Goal: Task Accomplishment & Management: Use online tool/utility

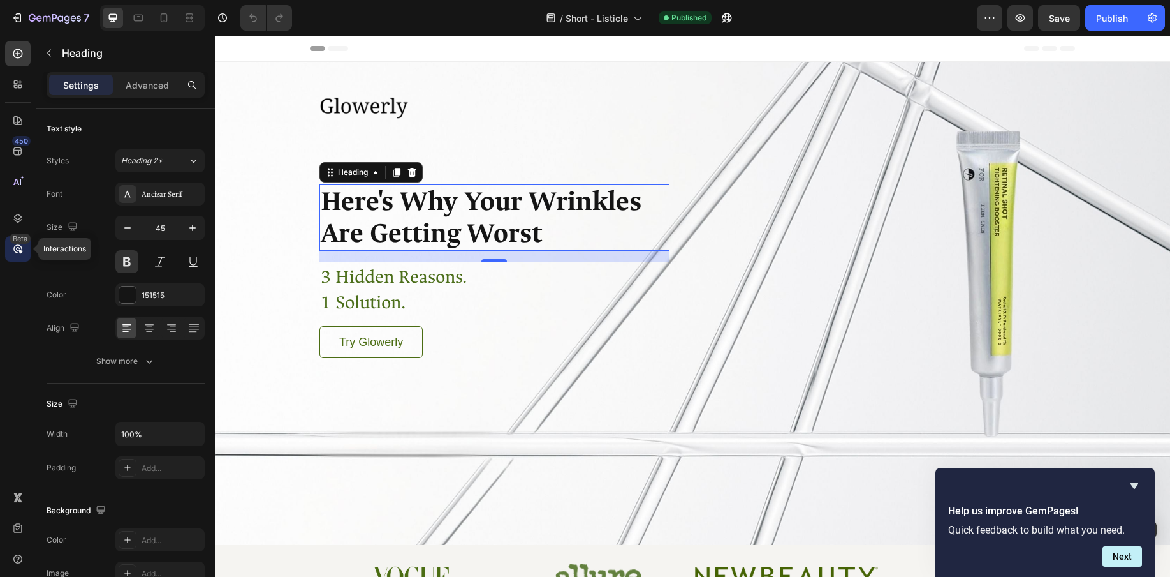
click at [17, 242] on div "Beta" at bounding box center [20, 238] width 21 height 10
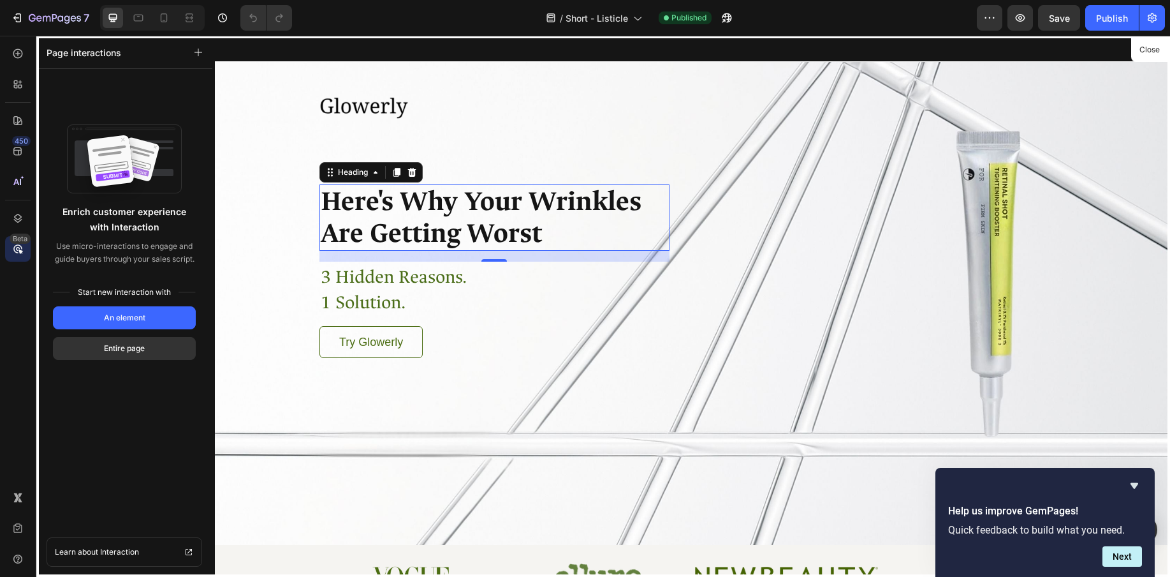
click at [11, 253] on icon at bounding box center [17, 248] width 13 height 13
click at [16, 84] on icon at bounding box center [16, 82] width 4 height 4
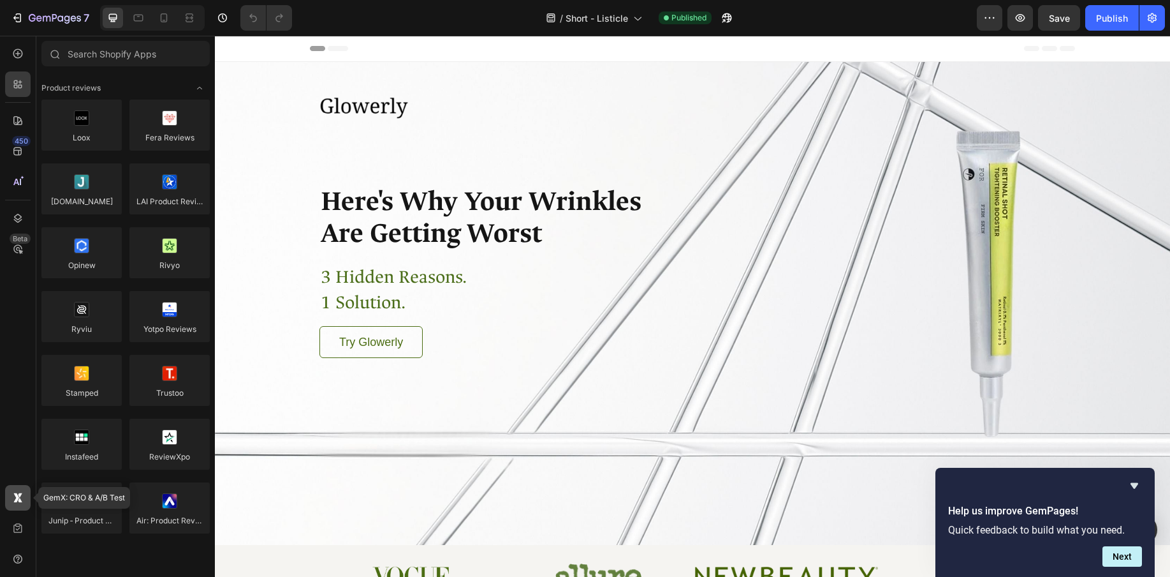
click at [24, 501] on icon at bounding box center [17, 497] width 13 height 13
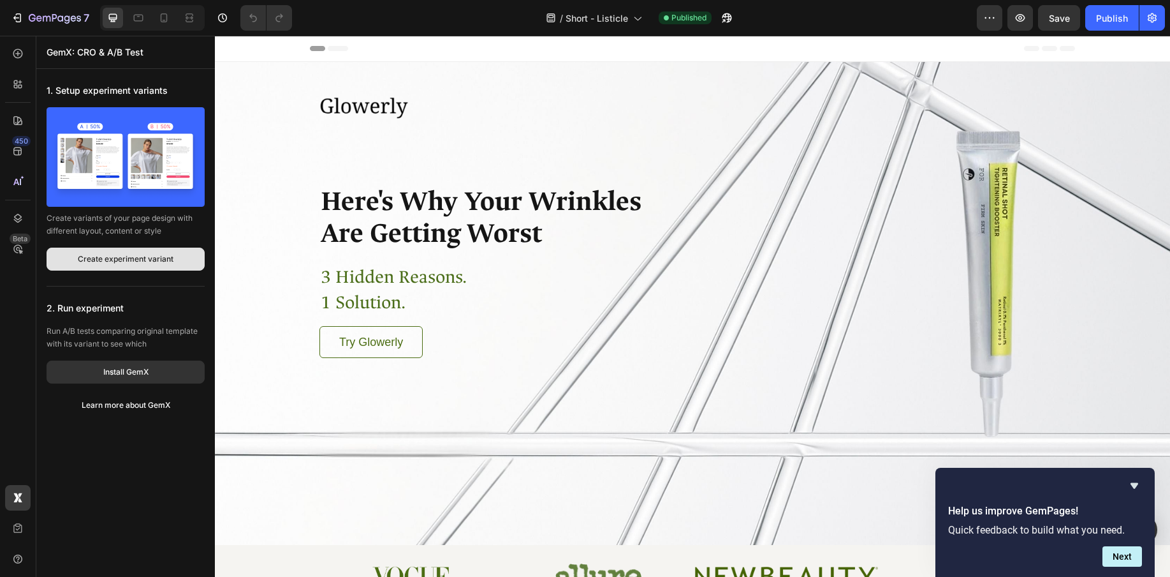
click at [139, 254] on div "Create experiment variant" at bounding box center [126, 258] width 96 height 11
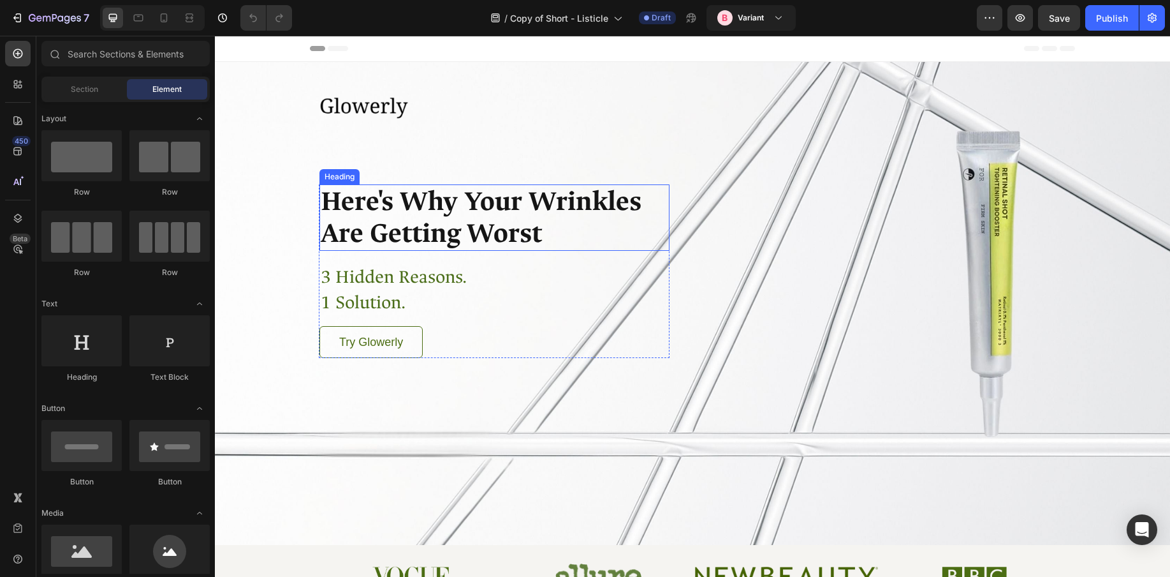
click at [567, 226] on h1 "Here's Why Your Wrinkles Are Getting Worst" at bounding box center [495, 217] width 350 height 66
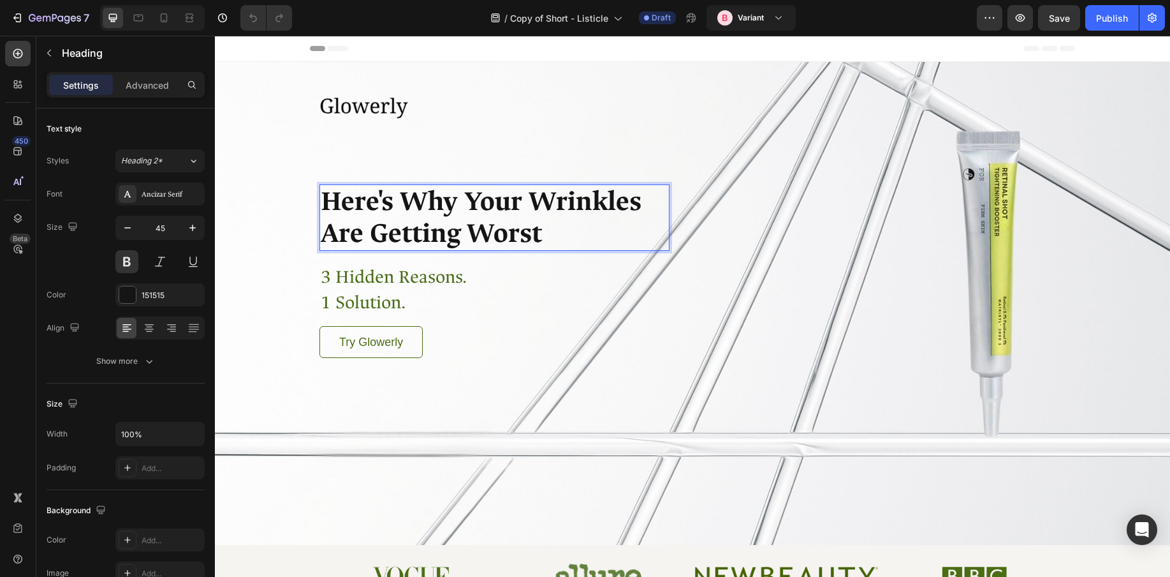
click at [567, 226] on h1 "Here's Why Your Wrinkles Are Getting Worst" at bounding box center [495, 217] width 350 height 66
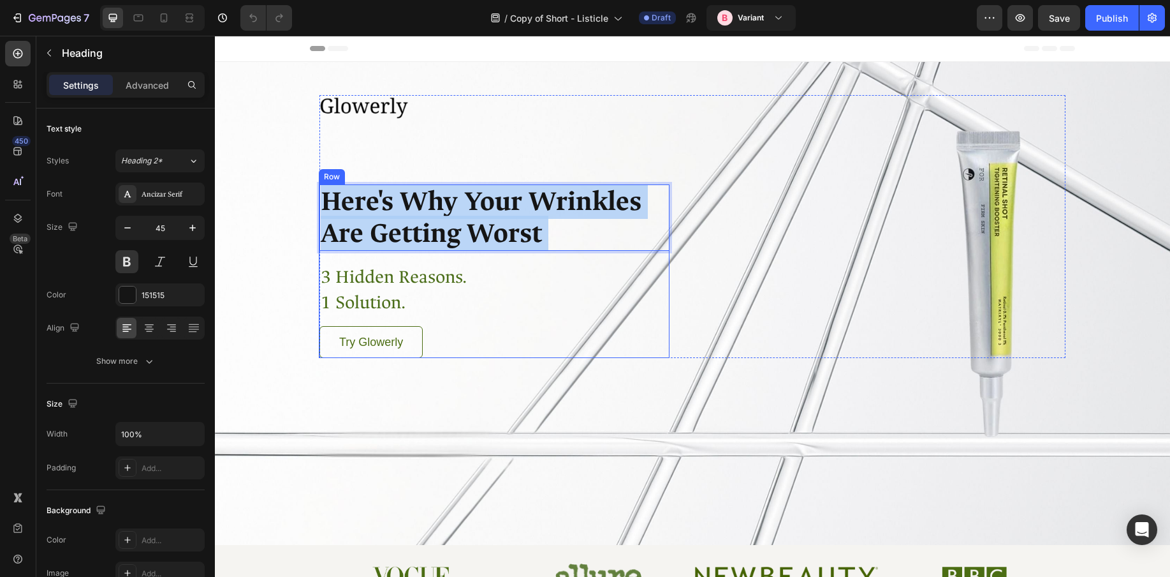
drag, startPoint x: 555, startPoint y: 226, endPoint x: 327, endPoint y: 207, distance: 228.5
click at [319, 209] on div "Here's Why Your Wrinkles Are Getting Worst Heading 17 3 Hidden Reasons. 1 Solut…" at bounding box center [494, 270] width 351 height 173
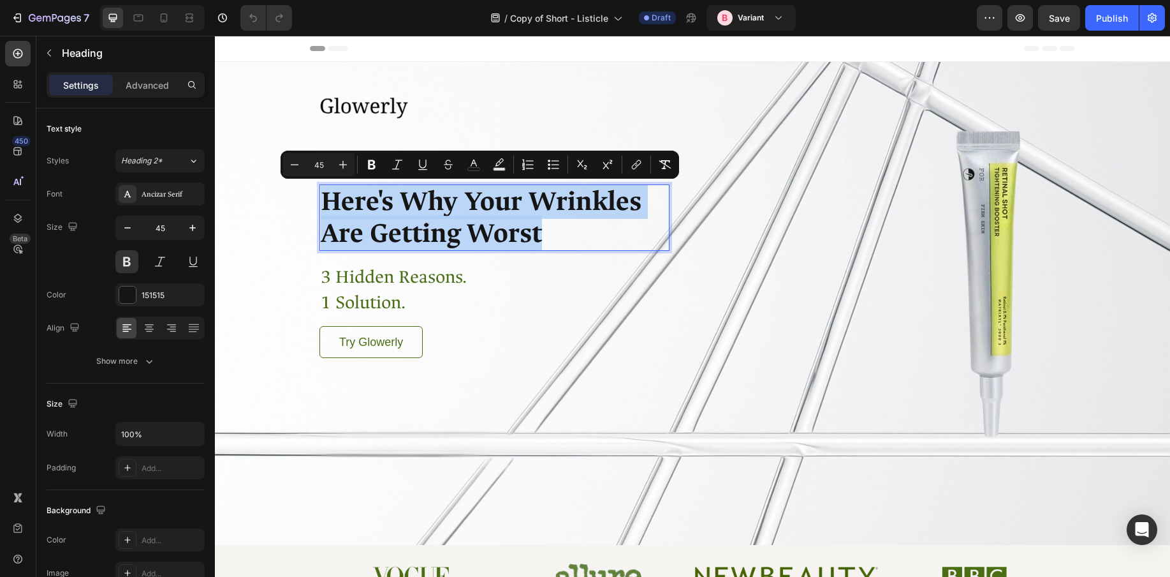
drag, startPoint x: 552, startPoint y: 232, endPoint x: 331, endPoint y: 200, distance: 223.6
click at [331, 200] on p "Here's Why Your Wrinkles Are Getting Worst" at bounding box center [495, 218] width 348 height 64
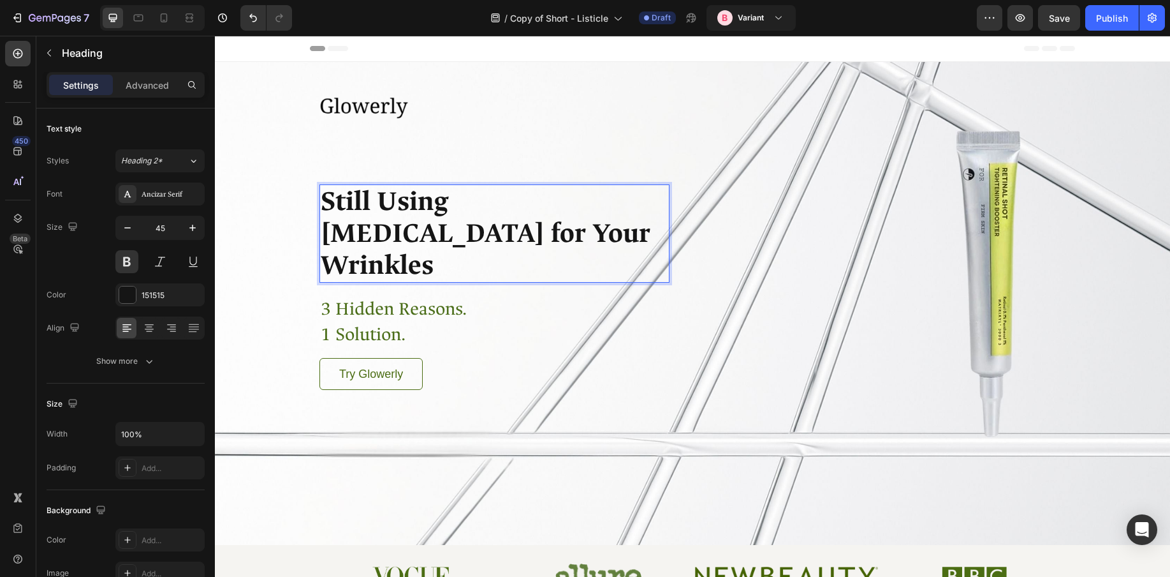
click at [556, 199] on span "Still Using [MEDICAL_DATA] for Your Wrinkles" at bounding box center [486, 233] width 330 height 99
click at [247, 237] on div "Overlay" at bounding box center [692, 303] width 955 height 483
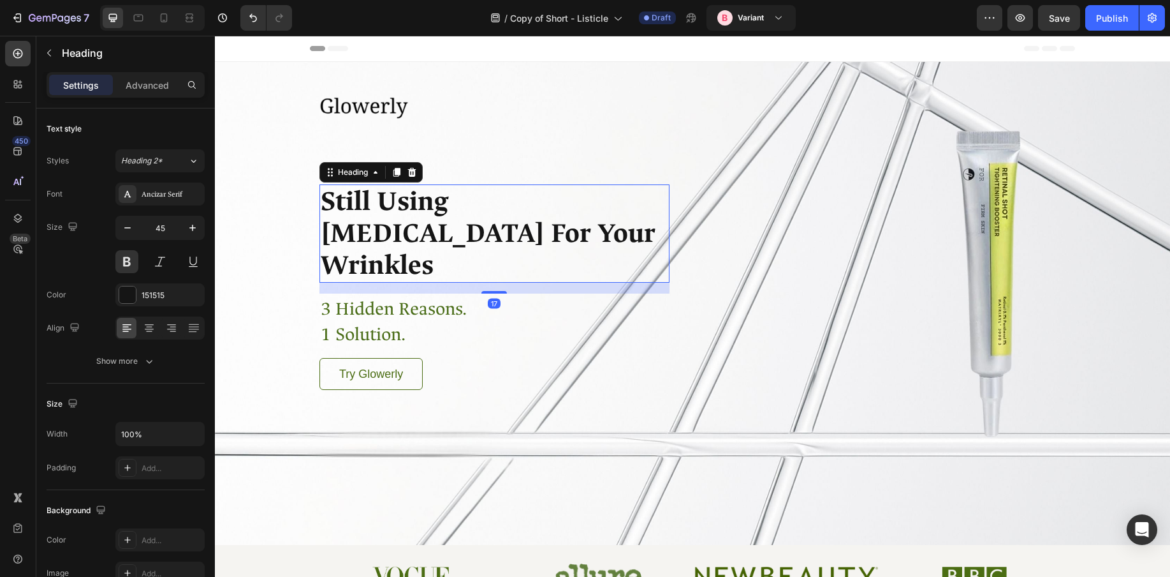
click at [439, 231] on h1 "Still Using Retinol For Your Wrinkles" at bounding box center [495, 233] width 350 height 98
click at [444, 230] on h1 "Still Using Retinol For Your Wrinkles" at bounding box center [495, 233] width 350 height 98
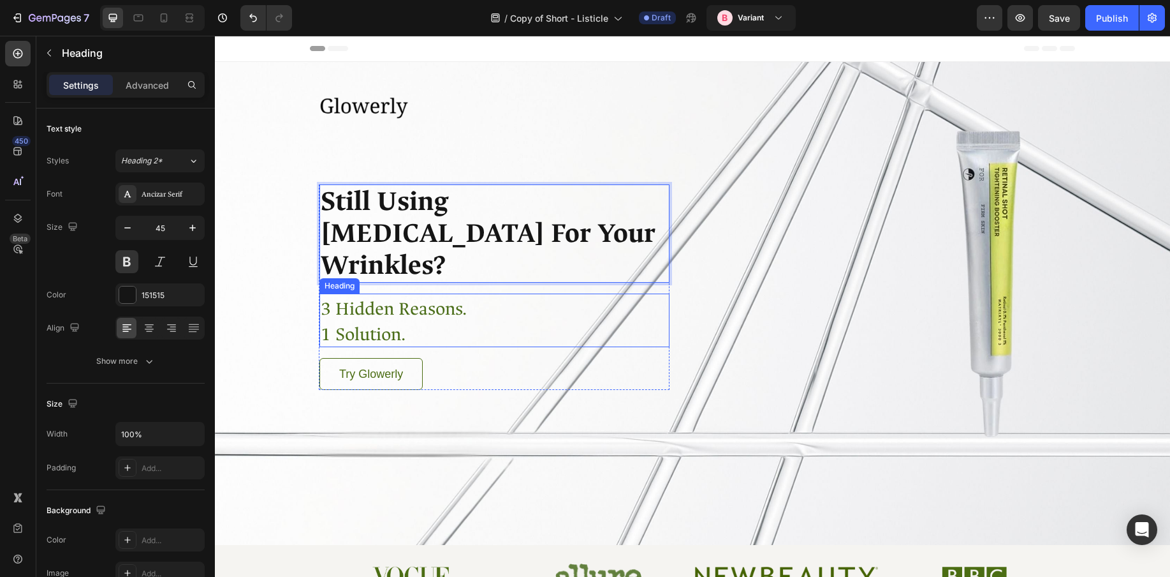
drag, startPoint x: 475, startPoint y: 279, endPoint x: 465, endPoint y: 281, distance: 10.3
click at [475, 293] on h1 "3 Hidden Reasons. 1 Solution." at bounding box center [495, 320] width 350 height 54
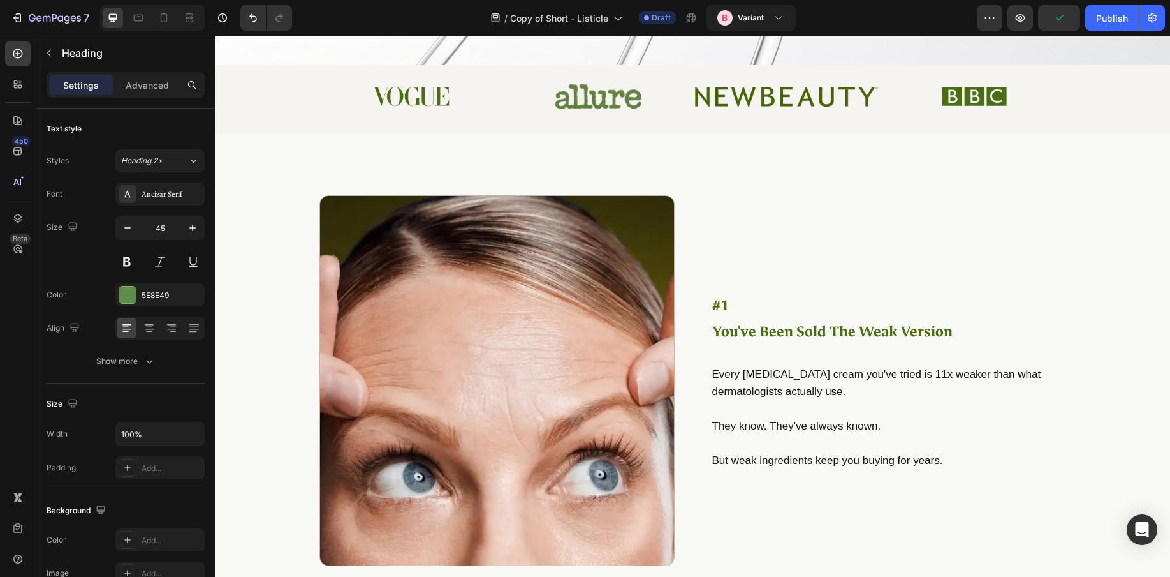
scroll to position [478, 0]
